Goal: Information Seeking & Learning: Check status

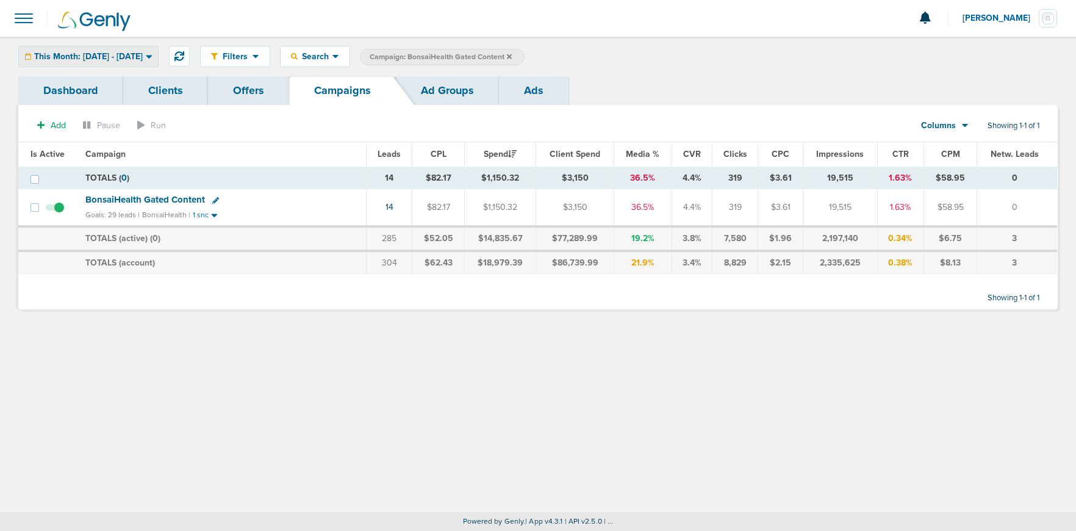
click at [120, 54] on span "This Month: [DATE] - [DATE]" at bounding box center [88, 56] width 109 height 9
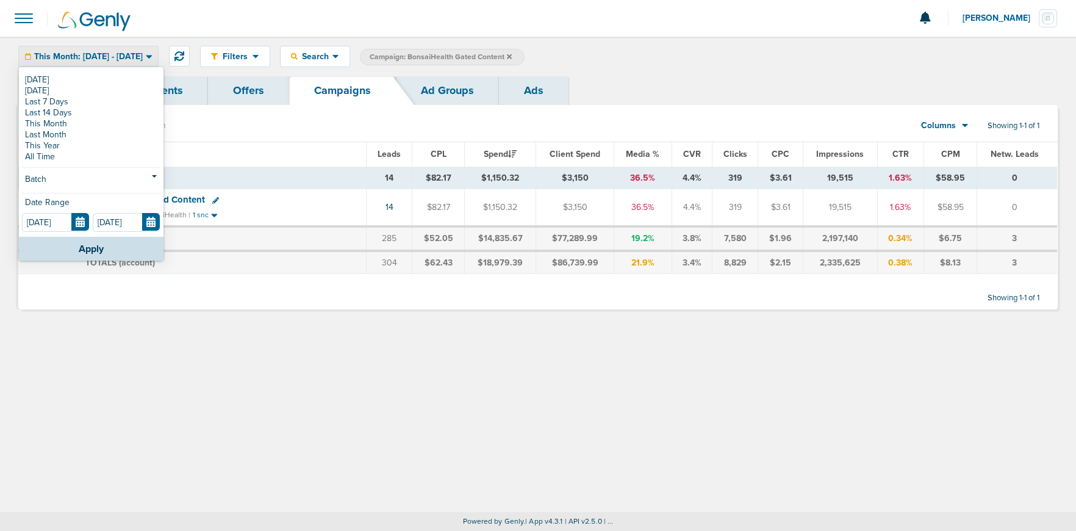
click at [110, 49] on div "This Month: [DATE] - [DATE]" at bounding box center [88, 56] width 139 height 20
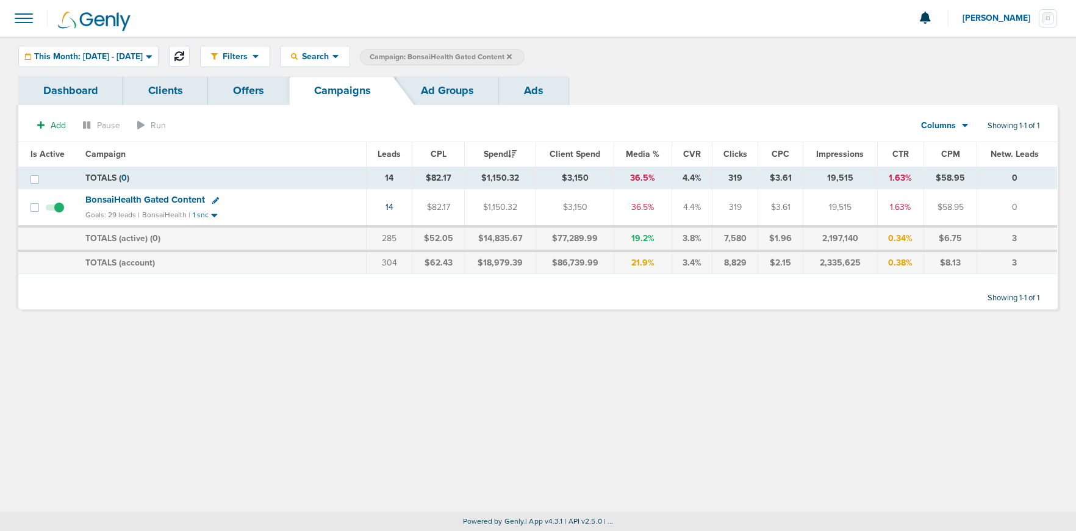
click at [184, 55] on icon at bounding box center [179, 56] width 10 height 10
click at [80, 60] on span "This Month: [DATE] - [DATE]" at bounding box center [88, 56] width 109 height 9
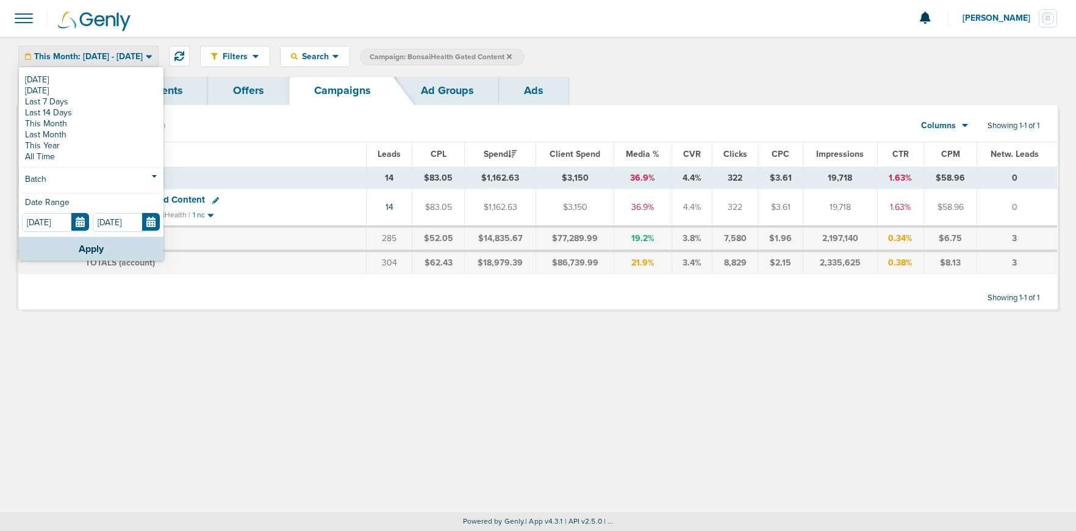
click at [65, 84] on link "[DATE]" at bounding box center [91, 79] width 138 height 11
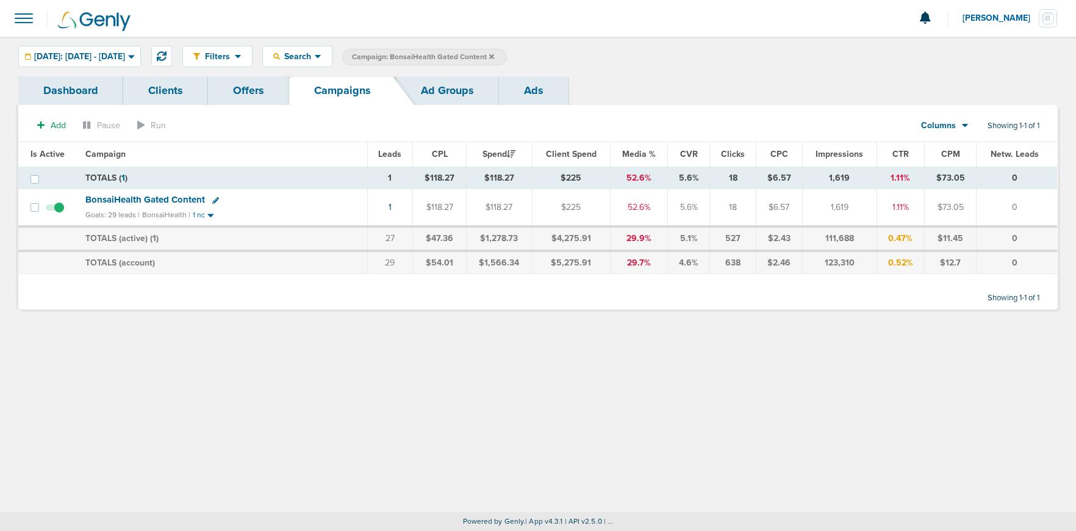
click at [507, 57] on label "Campaign: BonsaiHealth Gated Content" at bounding box center [424, 57] width 165 height 16
click at [507, 54] on label "Campaign: BonsaiHealth Gated Content" at bounding box center [424, 57] width 165 height 16
click at [494, 54] on icon at bounding box center [491, 56] width 5 height 5
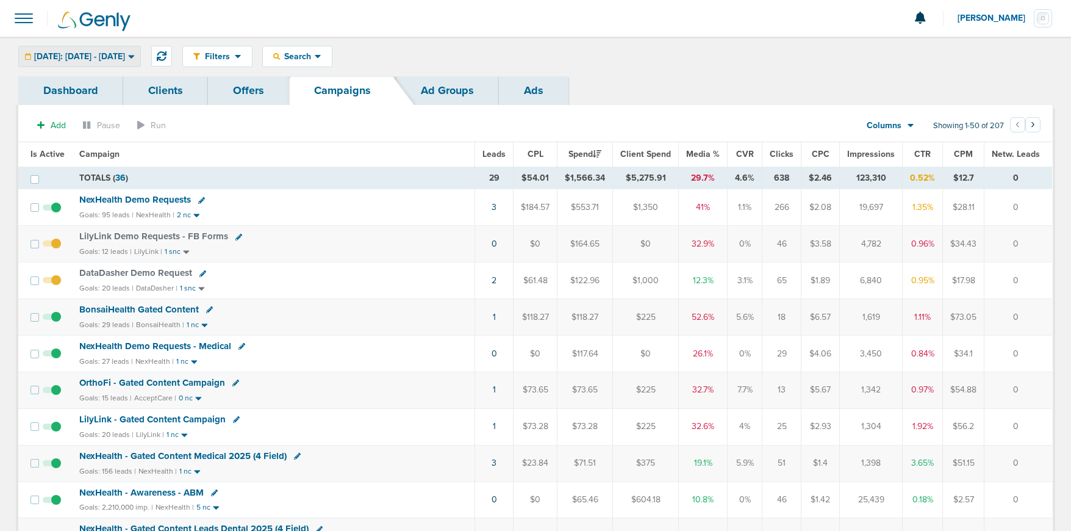
click at [93, 52] on span "[DATE]: [DATE] - [DATE]" at bounding box center [79, 56] width 91 height 9
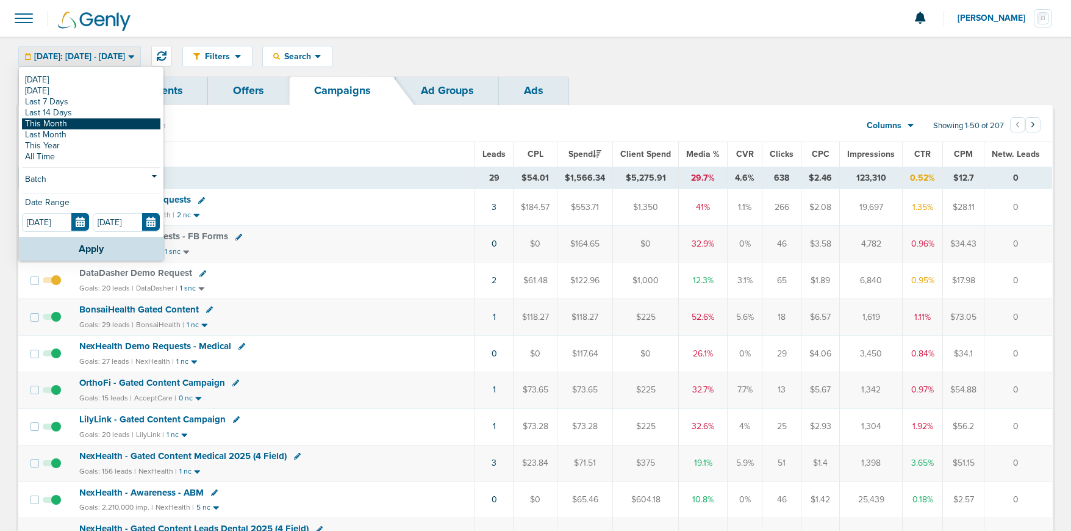
click at [78, 121] on link "This Month" at bounding box center [91, 123] width 138 height 11
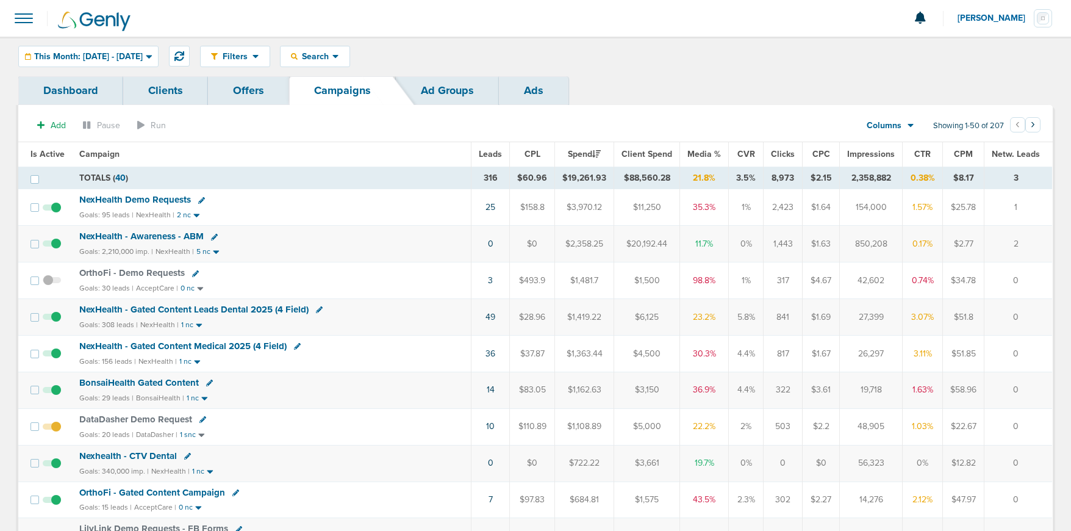
click at [113, 417] on span "DataDasher Demo Request" at bounding box center [135, 418] width 113 height 11
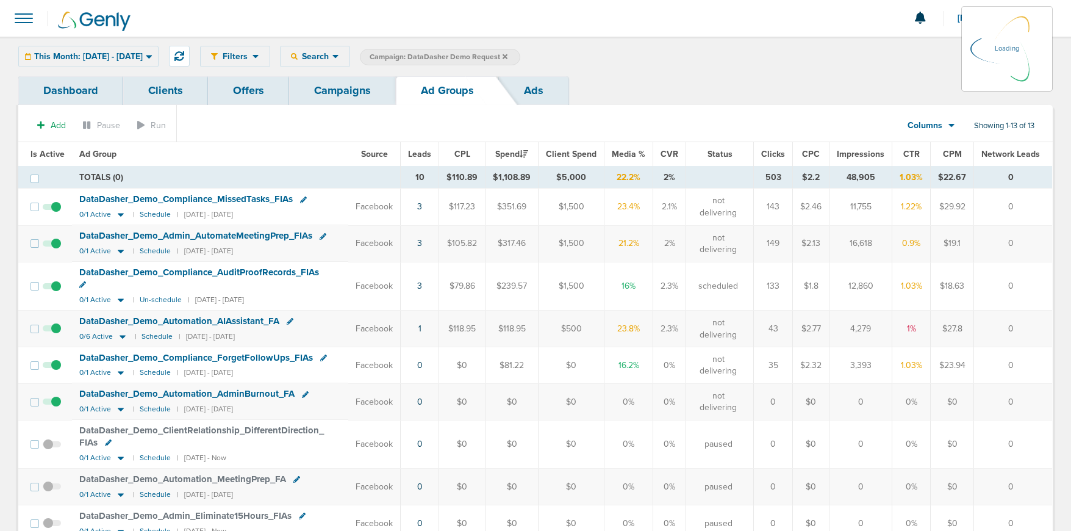
click at [134, 52] on div "This Month: [DATE] - [DATE] [DATE] [DATE] Last 7 Days Last 14 Days This Month L…" at bounding box center [88, 56] width 140 height 21
click at [159, 59] on div "This Month: [DATE] - [DATE] [DATE] [DATE] Last 7 Days Last 14 Days This Month L…" at bounding box center [88, 56] width 140 height 21
click at [152, 57] on icon at bounding box center [149, 57] width 6 height 4
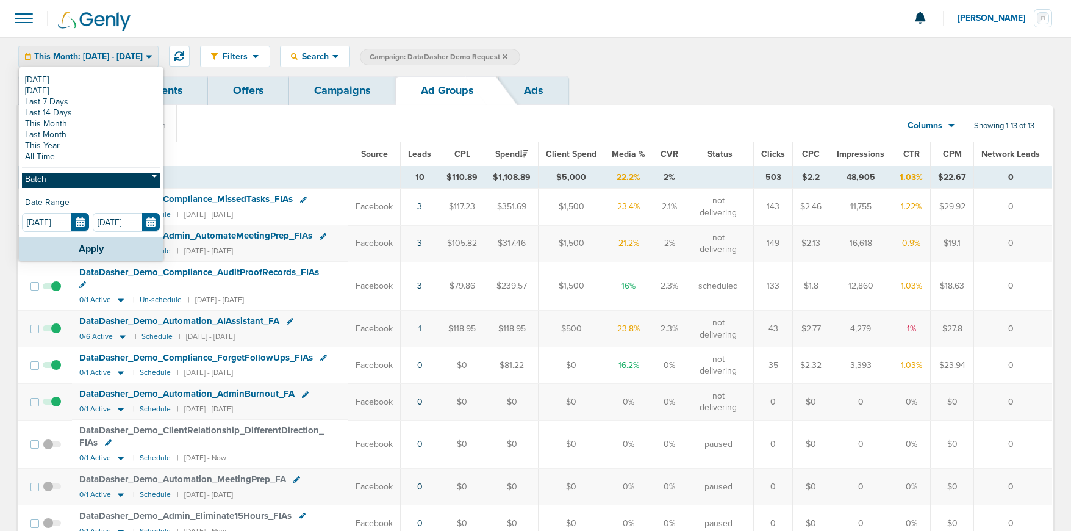
click at [88, 181] on link "Batch" at bounding box center [91, 180] width 138 height 15
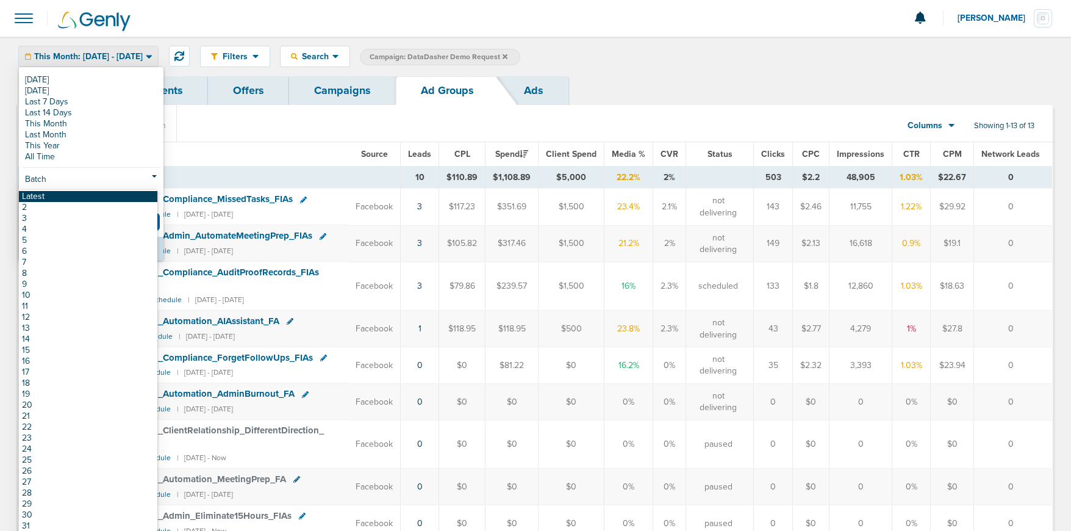
click at [85, 195] on link "Latest" at bounding box center [88, 196] width 138 height 11
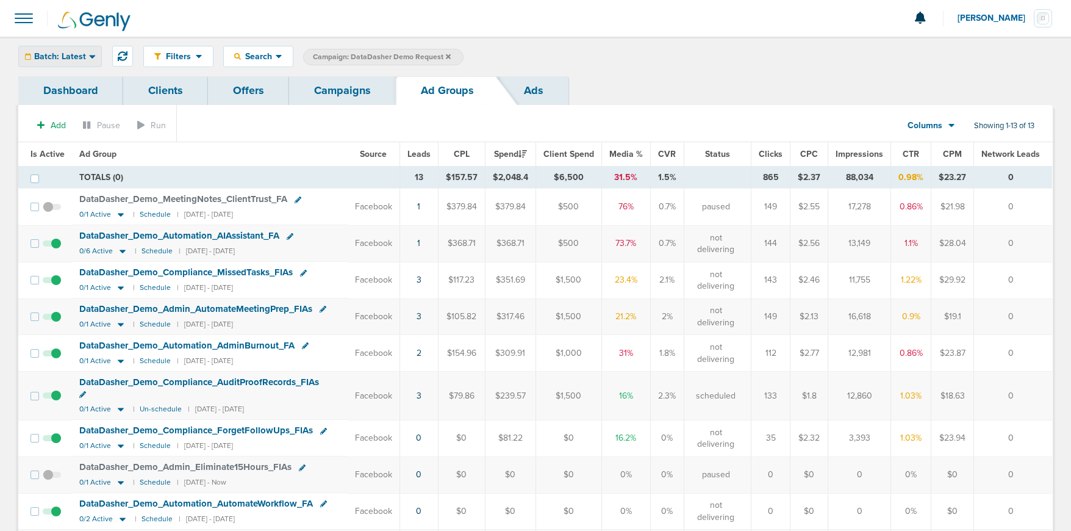
click at [60, 59] on span "Batch: Latest" at bounding box center [60, 56] width 52 height 9
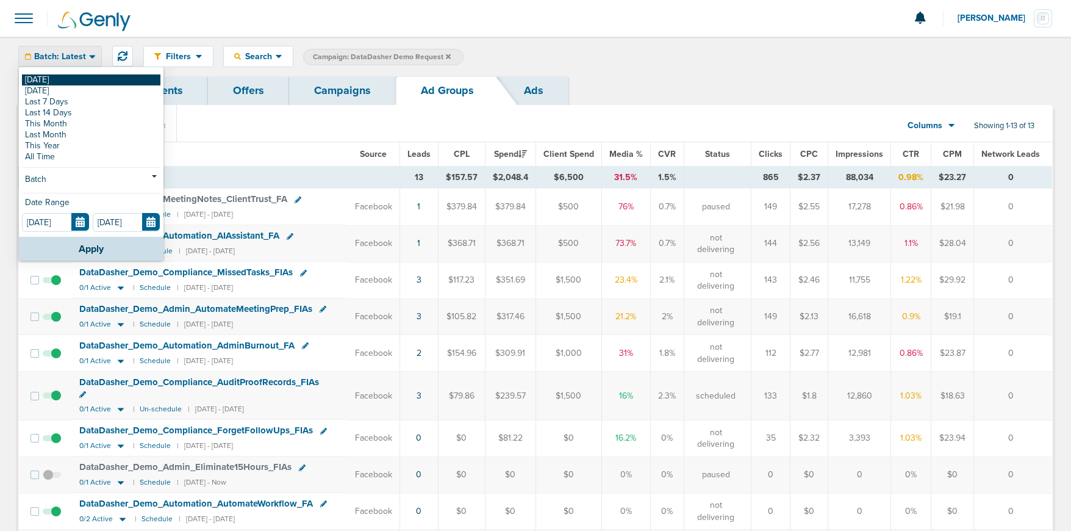
click at [56, 82] on link "[DATE]" at bounding box center [91, 79] width 138 height 11
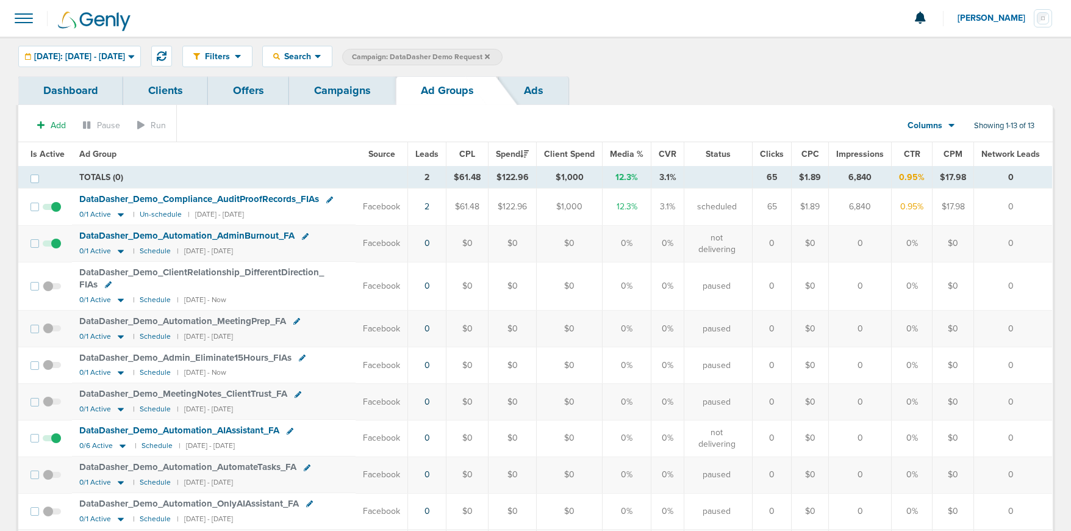
click at [337, 88] on link "Campaigns" at bounding box center [342, 90] width 107 height 29
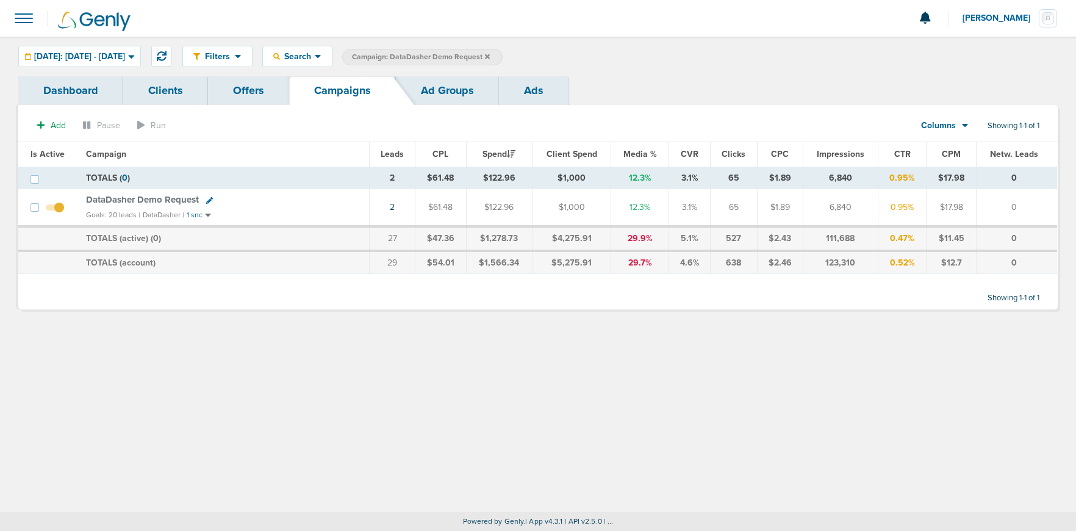
click at [490, 54] on icon at bounding box center [487, 56] width 5 height 7
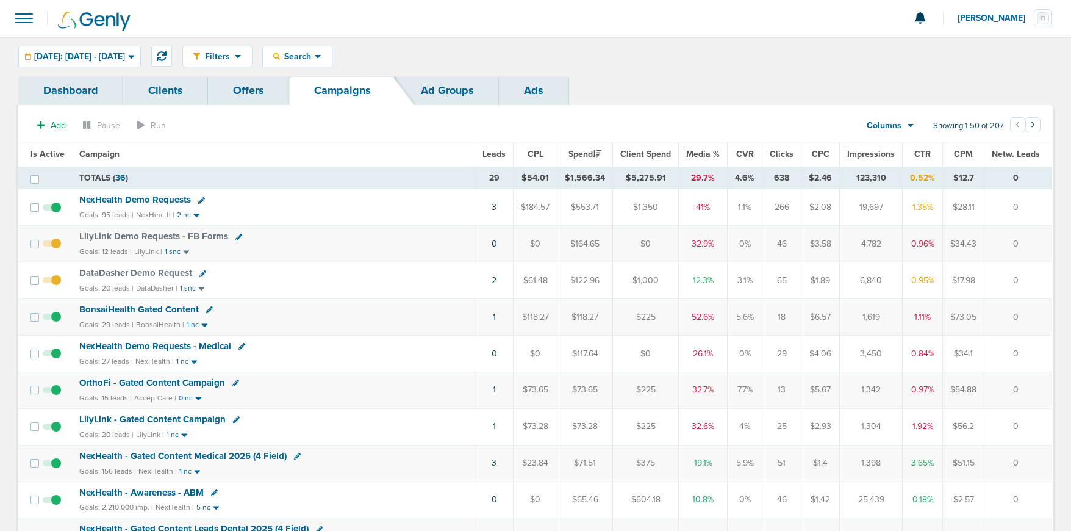
click at [196, 344] on span "NexHealth Demo Requests - Medical" at bounding box center [155, 345] width 152 height 11
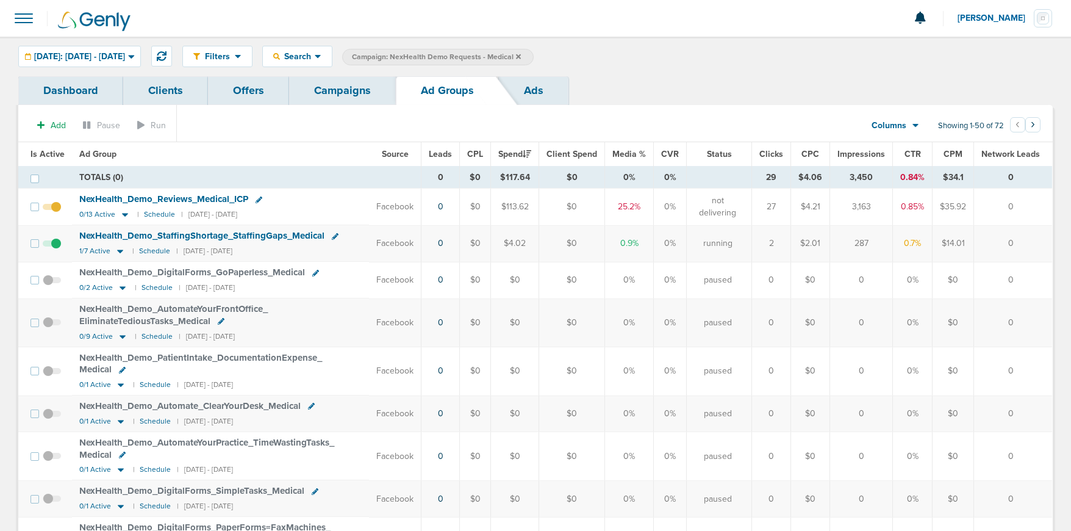
click at [357, 91] on link "Campaigns" at bounding box center [342, 90] width 107 height 29
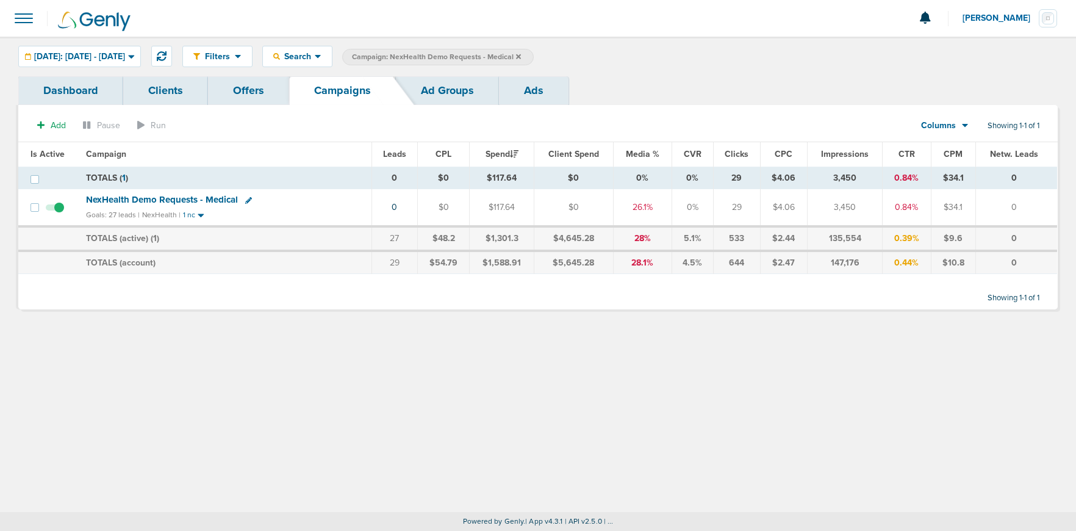
click at [521, 53] on icon at bounding box center [518, 56] width 5 height 7
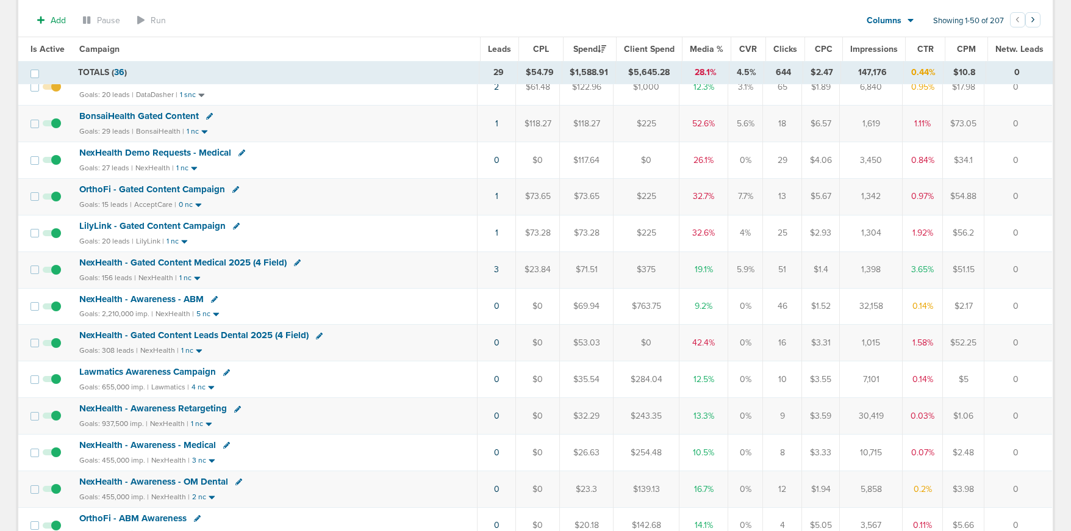
scroll to position [200, 0]
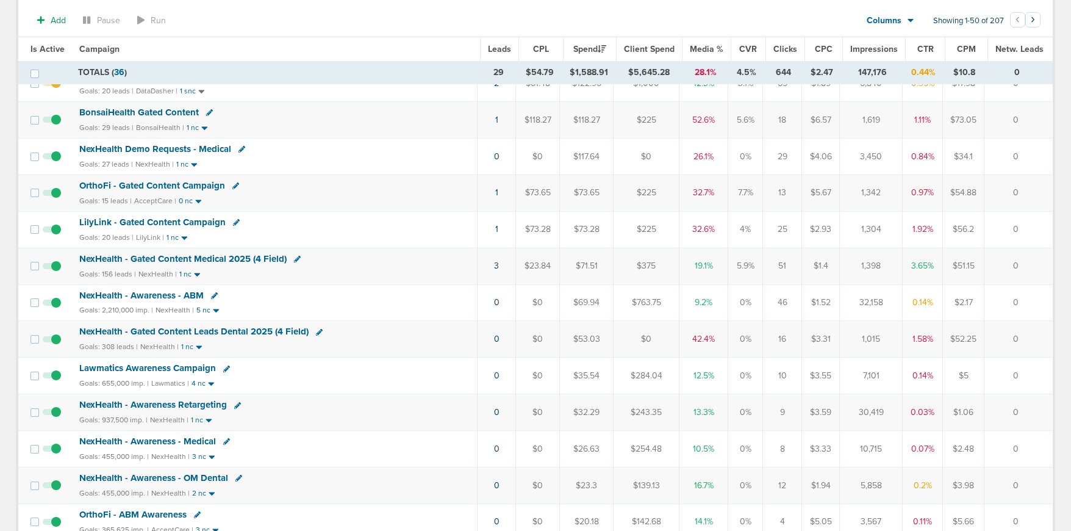
click at [179, 331] on span "NexHealth - Gated Content Leads Dental 2025 (4 Field)" at bounding box center [193, 331] width 229 height 11
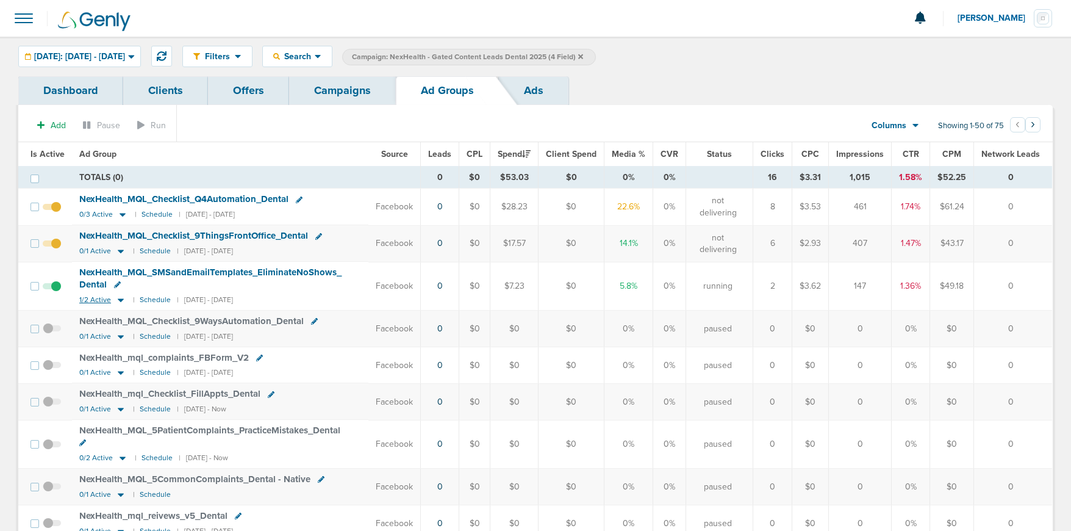
click at [120, 301] on icon at bounding box center [121, 300] width 12 height 10
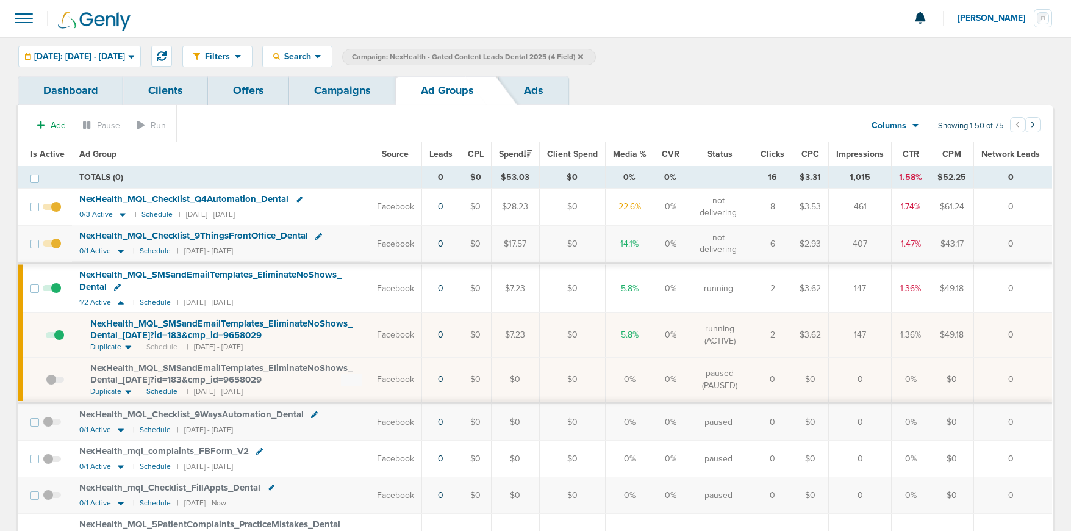
scroll to position [1, 0]
click at [335, 95] on link "Campaigns" at bounding box center [342, 90] width 107 height 29
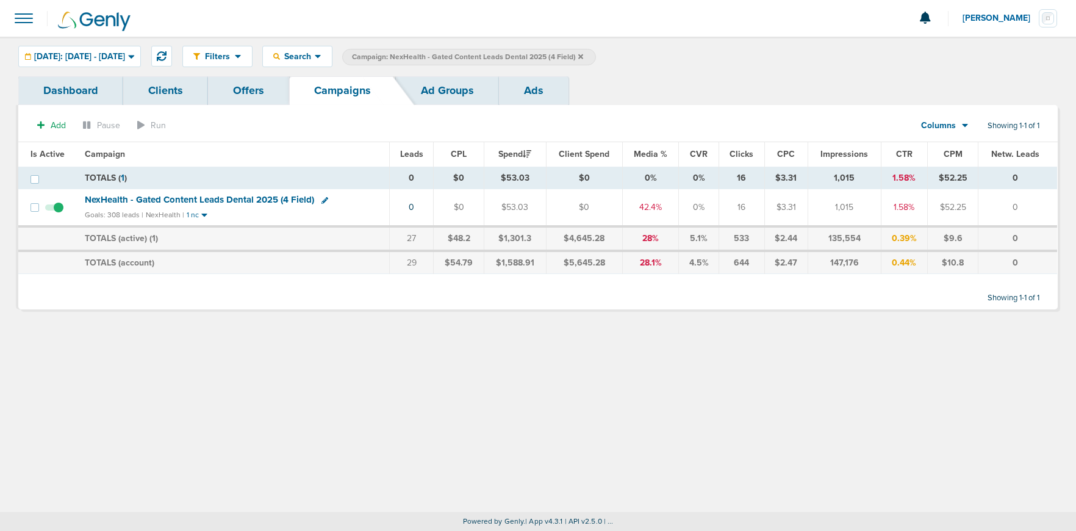
click at [583, 57] on icon at bounding box center [580, 56] width 5 height 5
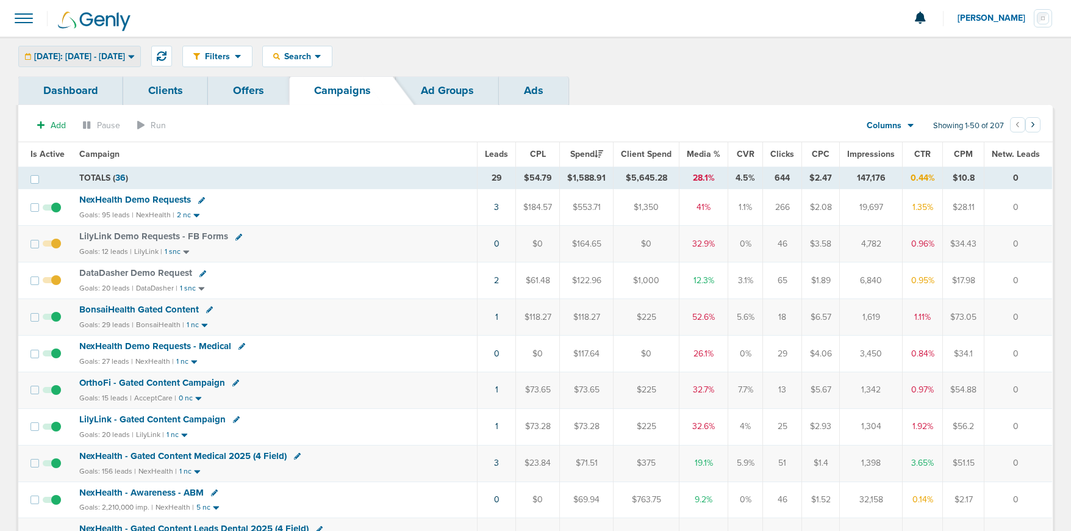
click at [135, 60] on div "[DATE]: [DATE] - [DATE]" at bounding box center [79, 56] width 121 height 20
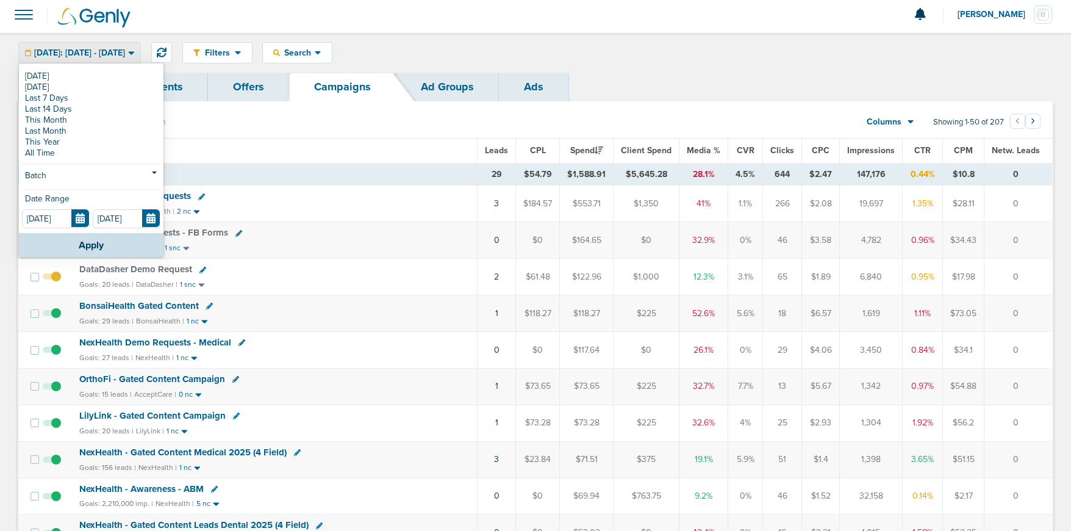
click at [532, 54] on div "Filters Active Only Settings Status Active Inactive Objectives MQL SQL Traffic …" at bounding box center [617, 52] width 870 height 21
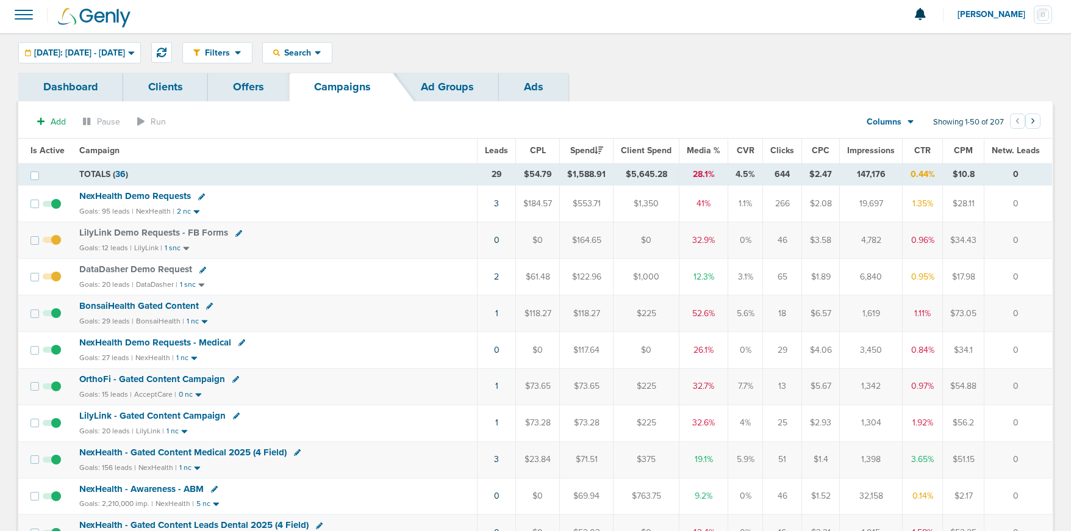
scroll to position [4, 0]
click at [98, 48] on span "[DATE]: [DATE] - [DATE]" at bounding box center [79, 52] width 91 height 9
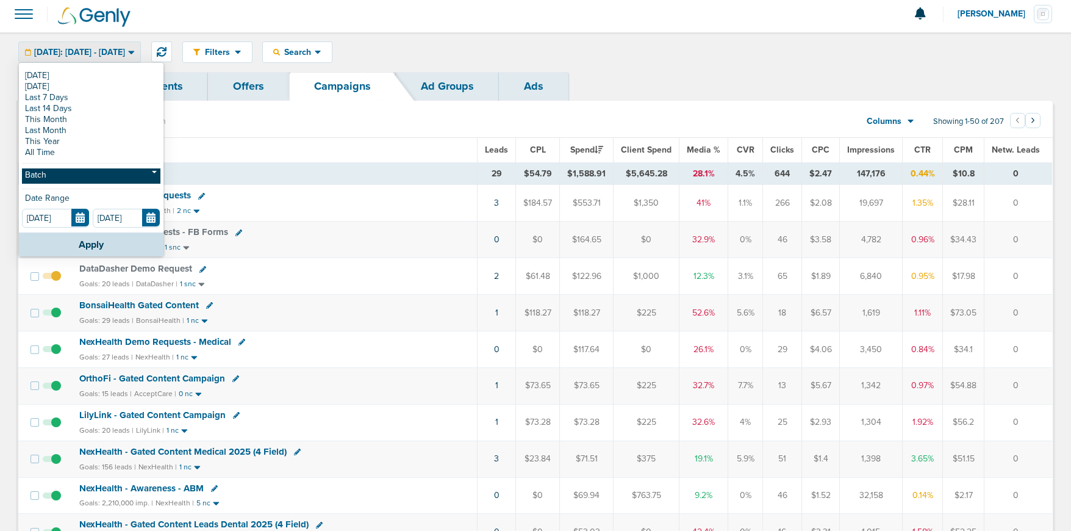
click at [92, 168] on link "Batch" at bounding box center [91, 175] width 138 height 15
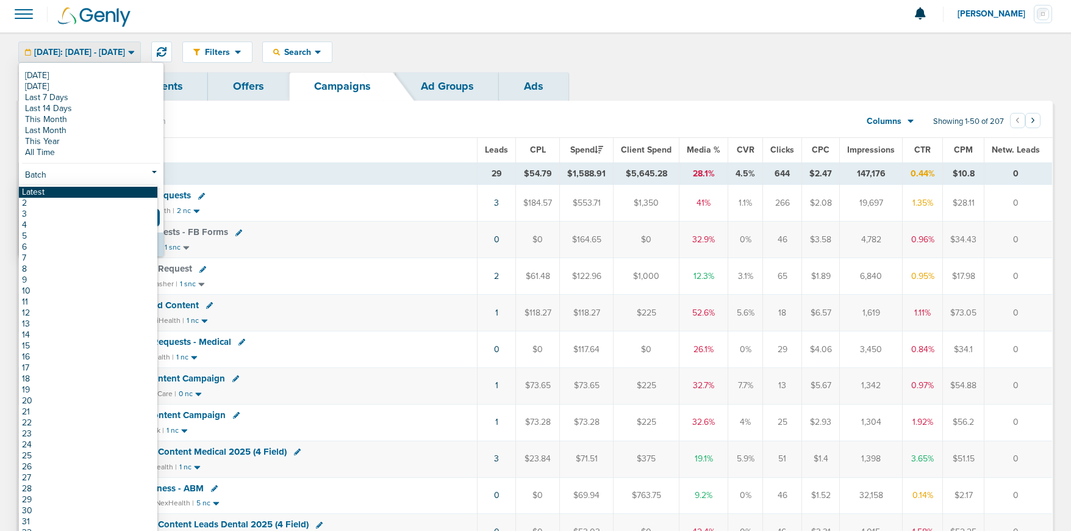
click at [80, 190] on link "Latest" at bounding box center [88, 192] width 138 height 11
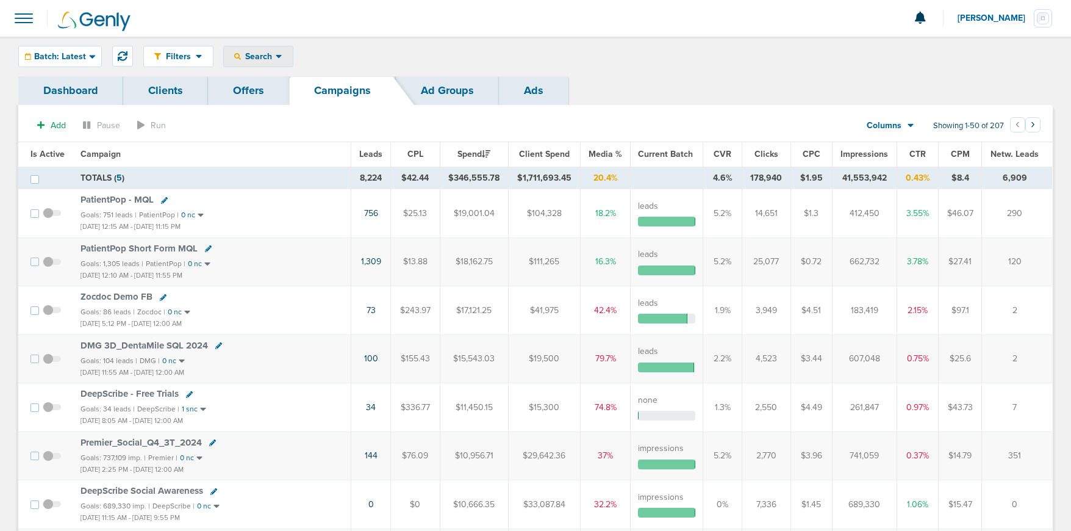
click at [252, 47] on div "Search" at bounding box center [258, 56] width 69 height 20
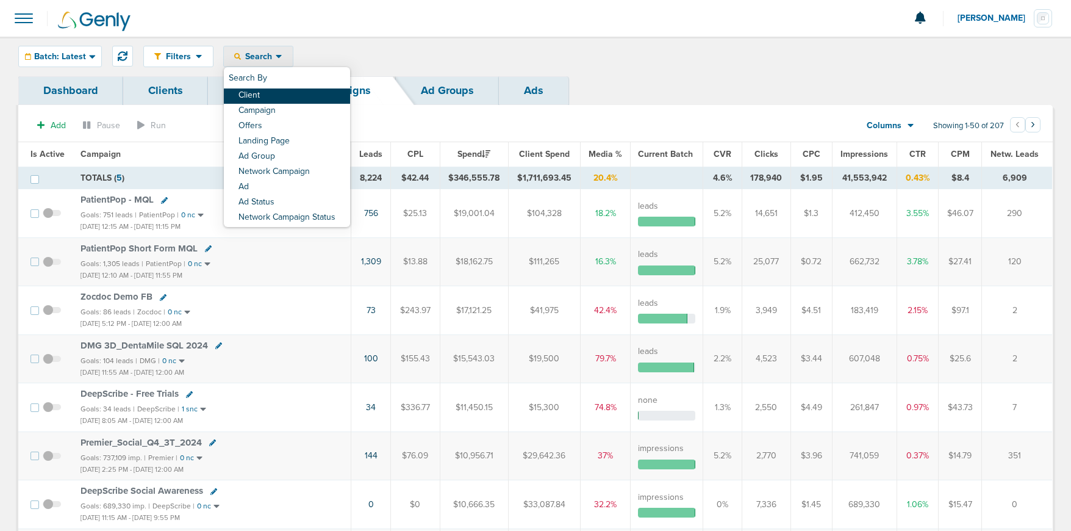
click at [260, 96] on link "Client" at bounding box center [287, 95] width 126 height 15
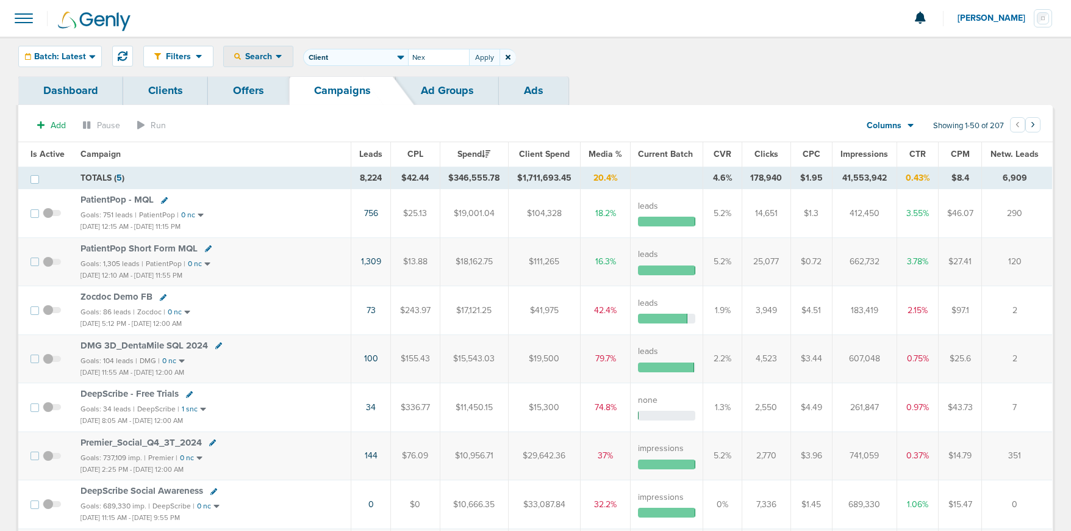
type input "Nex"
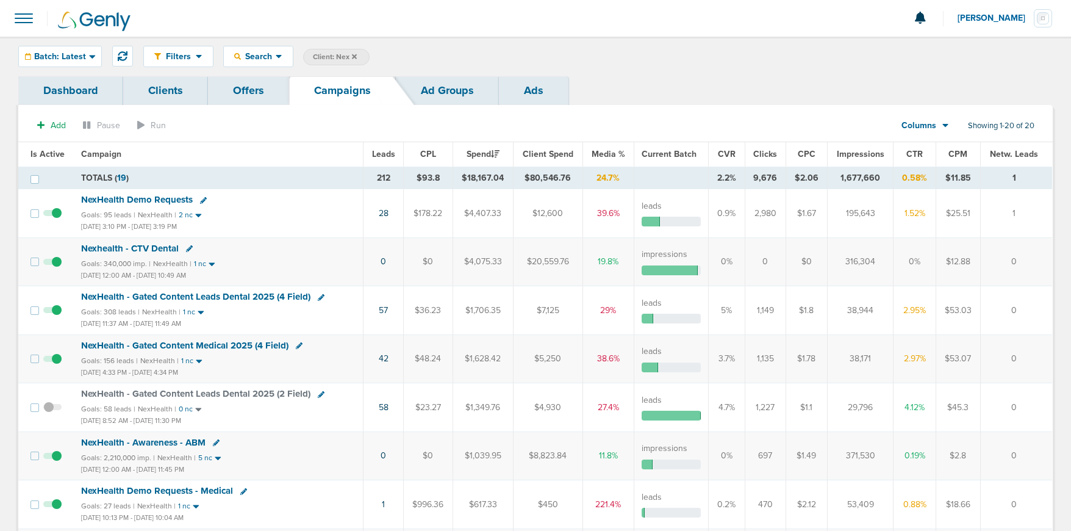
click at [354, 56] on icon at bounding box center [354, 56] width 5 height 5
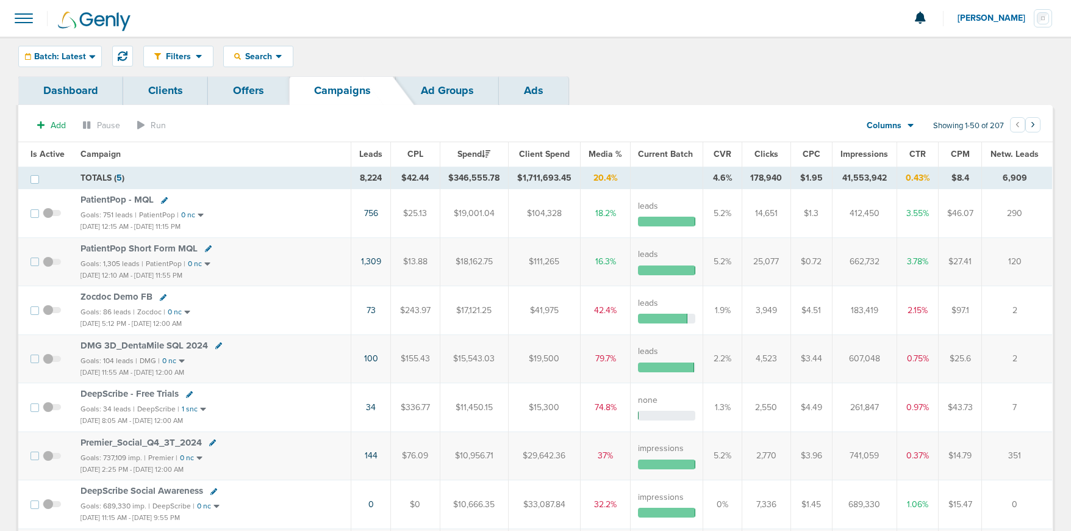
click at [74, 42] on div "Filters Active Only Settings Status Active Inactive Objectives MQL SQL Traffic …" at bounding box center [535, 57] width 1071 height 40
click at [73, 52] on span "Batch: Latest" at bounding box center [60, 56] width 52 height 9
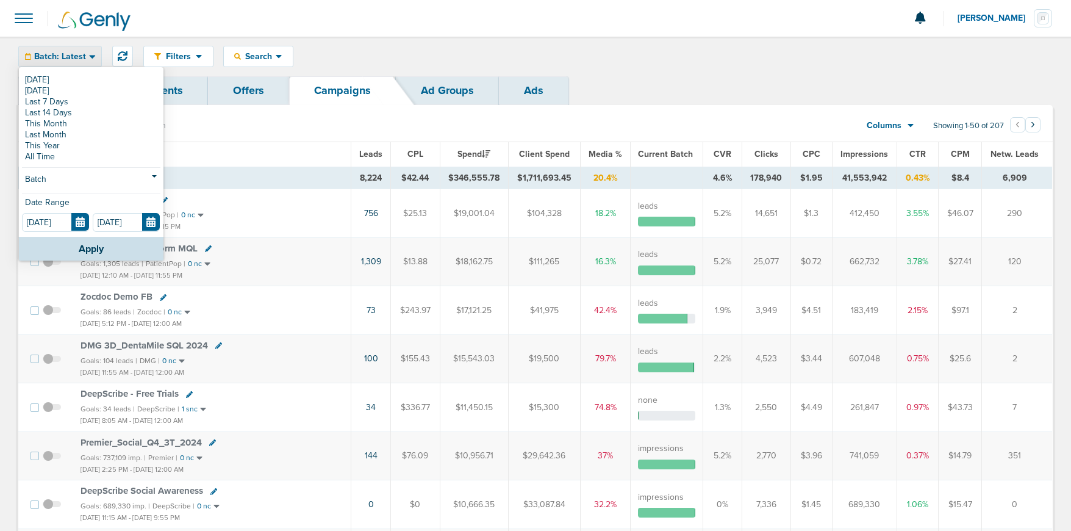
click at [65, 71] on div "[DATE] [DATE] Last 7 Days Last 14 Days This Month Last Month This Year All Time…" at bounding box center [91, 152] width 145 height 168
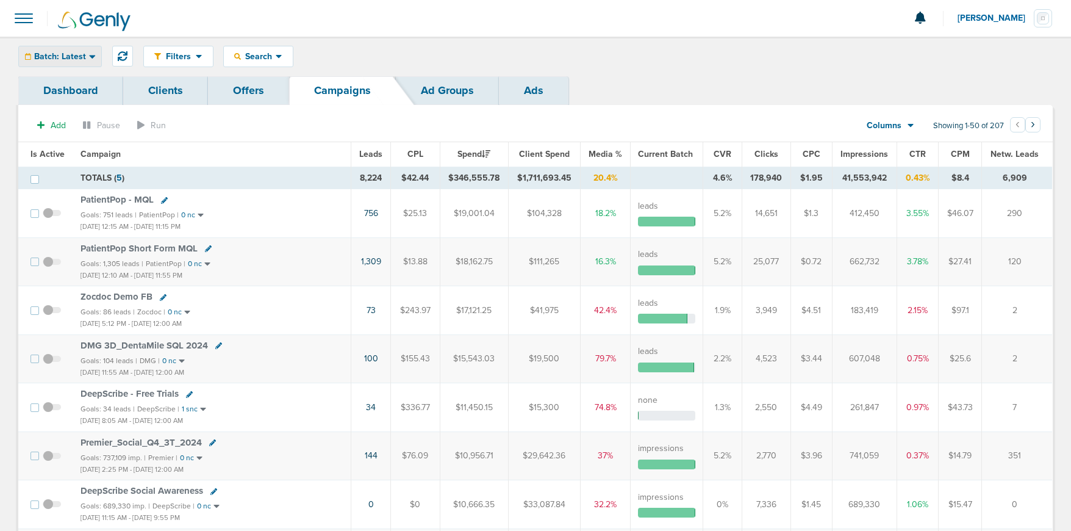
click at [63, 48] on div "Batch: Latest" at bounding box center [60, 56] width 82 height 20
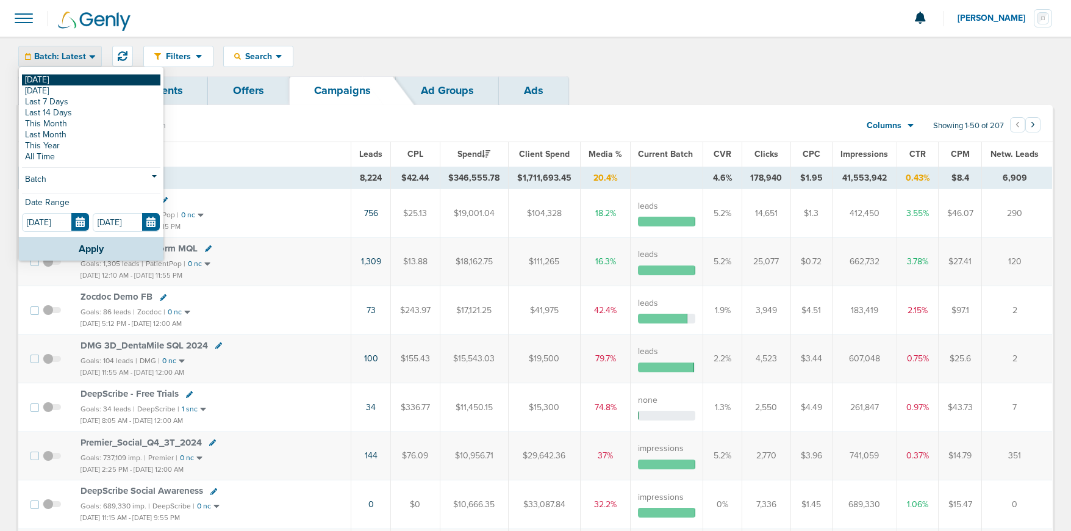
click at [59, 75] on link "[DATE]" at bounding box center [91, 79] width 138 height 11
